Goal: Task Accomplishment & Management: Manage account settings

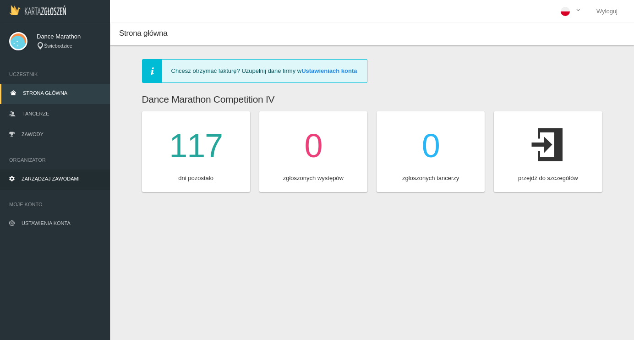
click at [54, 179] on span "Zarządzaj zawodami" at bounding box center [51, 178] width 58 height 5
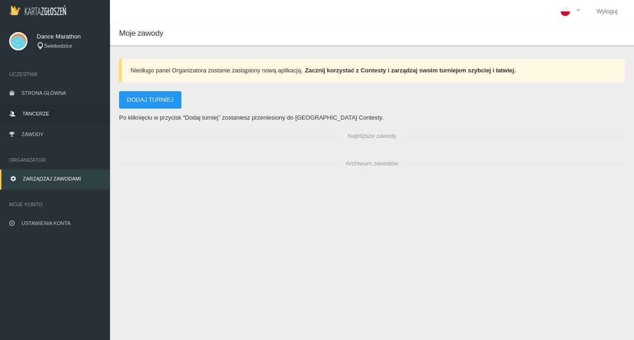
click at [44, 123] on link "Tancerze" at bounding box center [55, 114] width 110 height 20
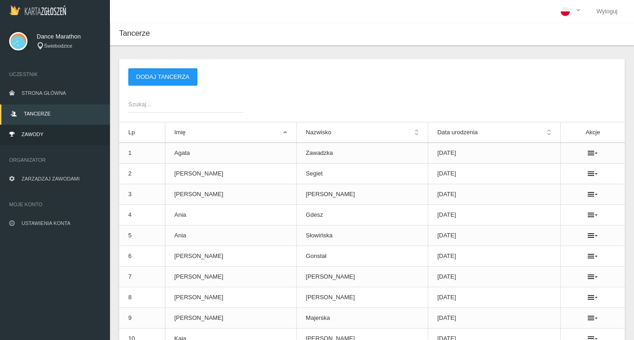
click at [44, 138] on link "Zawody" at bounding box center [55, 135] width 110 height 20
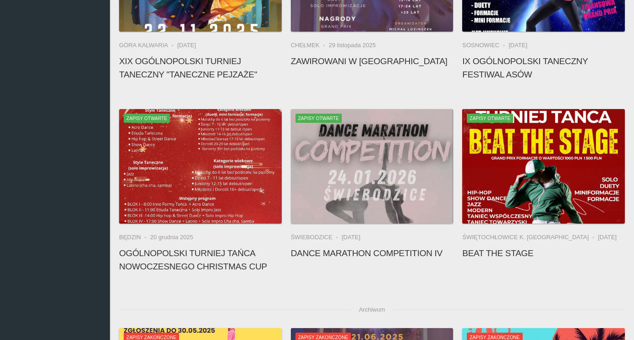
scroll to position [565, 0]
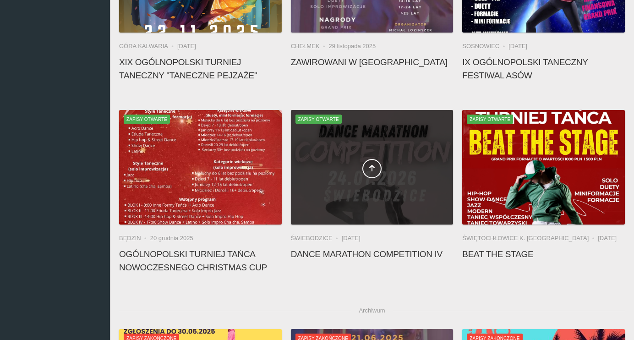
click at [362, 223] on div at bounding box center [372, 167] width 163 height 114
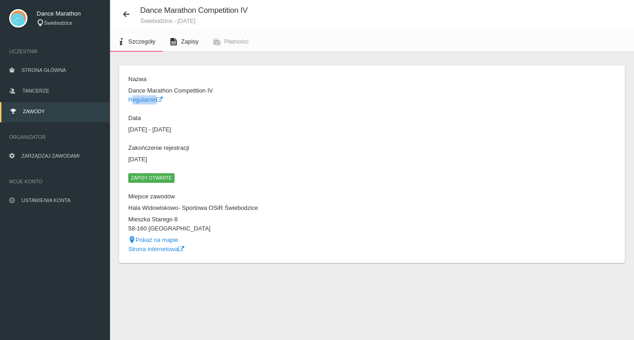
click at [187, 35] on link "Zapisy" at bounding box center [184, 42] width 43 height 20
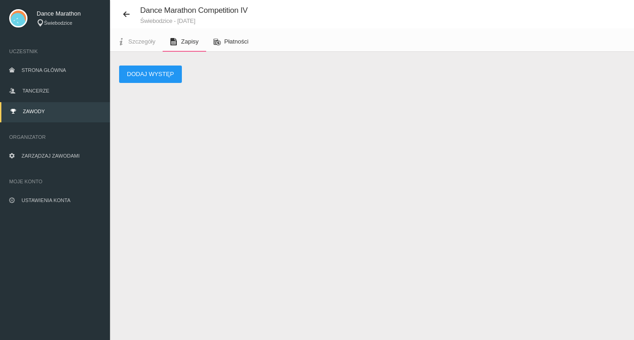
click at [231, 41] on span "Płatności" at bounding box center [236, 41] width 24 height 7
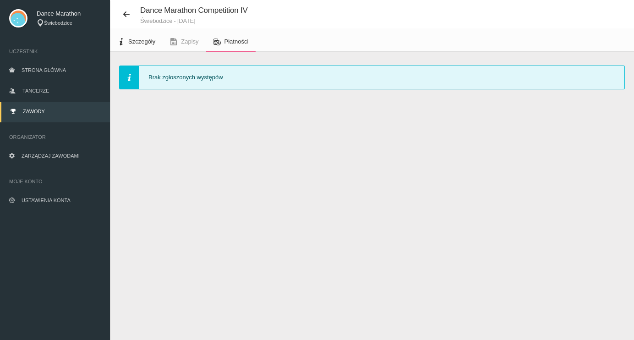
click at [148, 39] on span "Szczegóły" at bounding box center [141, 41] width 27 height 7
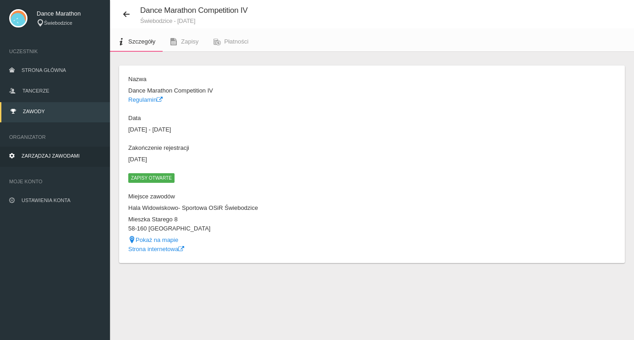
click at [55, 156] on span "Zarządzaj zawodami" at bounding box center [51, 155] width 58 height 5
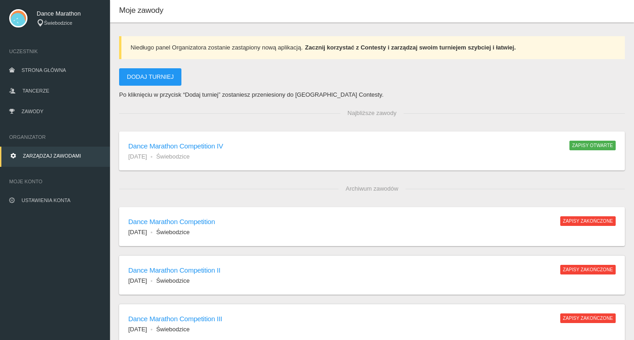
click at [219, 153] on ul "24 stycznia 2026 Świebodzice" at bounding box center [344, 156] width 432 height 9
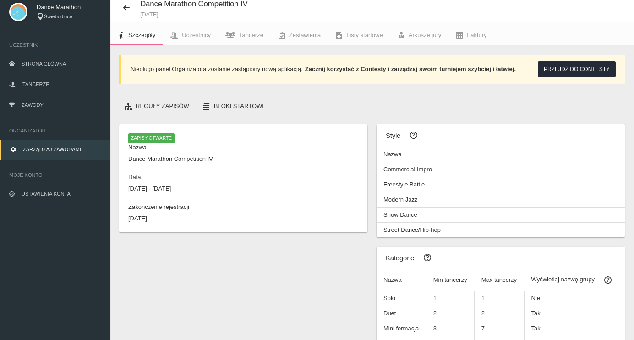
scroll to position [31, 0]
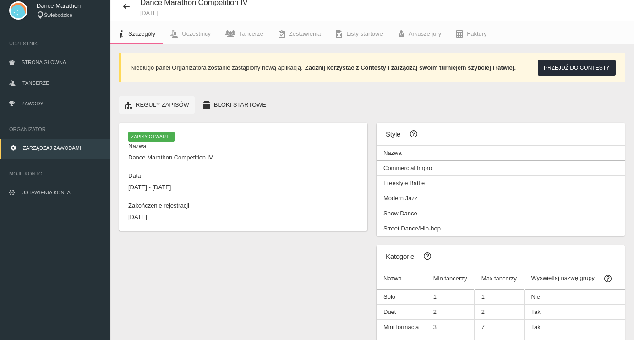
click at [179, 102] on link "Reguły zapisów" at bounding box center [157, 104] width 76 height 17
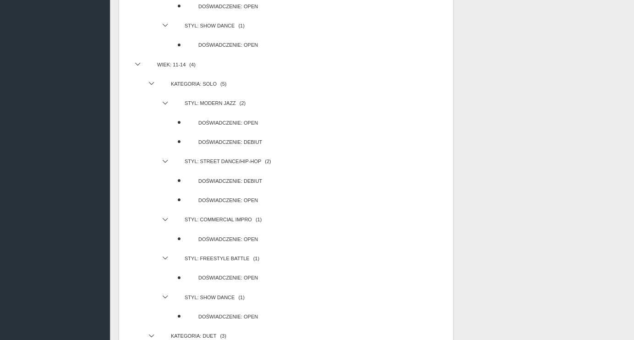
scroll to position [885, 0]
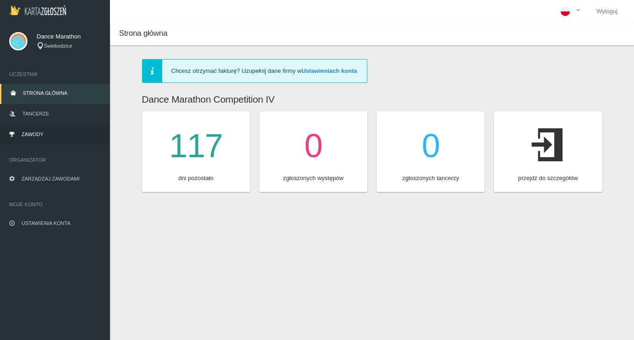
click at [38, 132] on span "Zawody" at bounding box center [33, 133] width 22 height 5
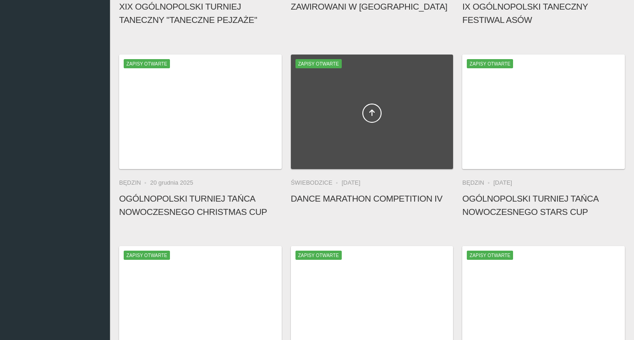
scroll to position [625, 0]
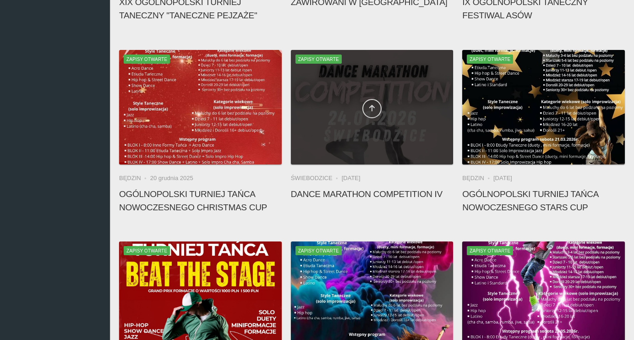
click at [371, 99] on link at bounding box center [371, 108] width 19 height 19
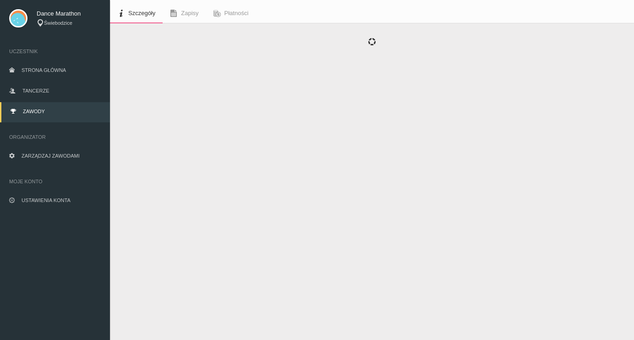
scroll to position [23, 0]
